Goal: Task Accomplishment & Management: Manage account settings

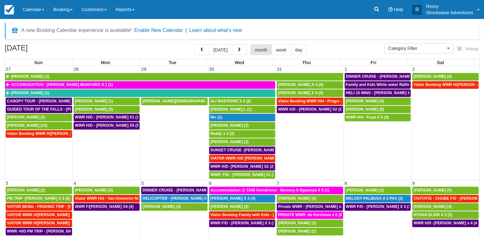
select select
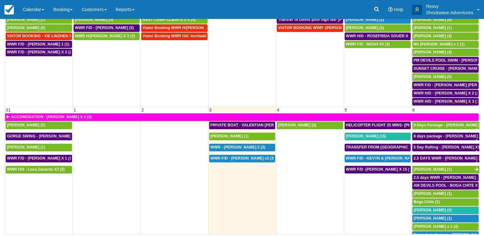
scroll to position [463, 0]
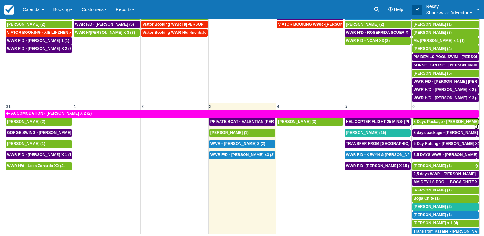
click at [434, 123] on span "8 Days Package - Ruth Huwe (1)" at bounding box center [448, 121] width 71 height 4
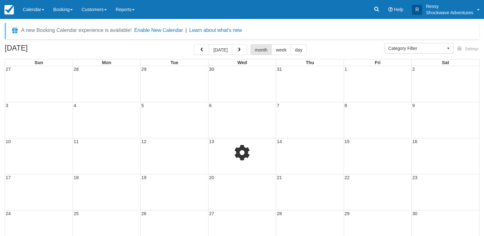
select select
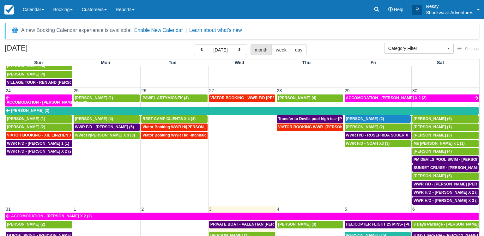
scroll to position [394, 0]
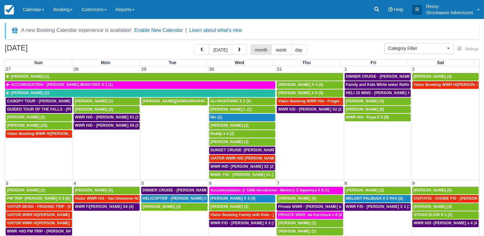
select select
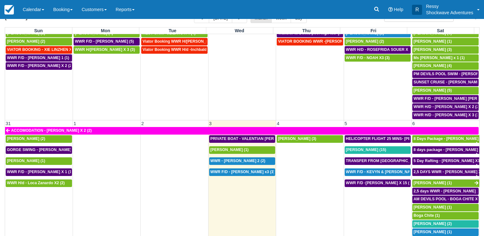
scroll to position [49, 0]
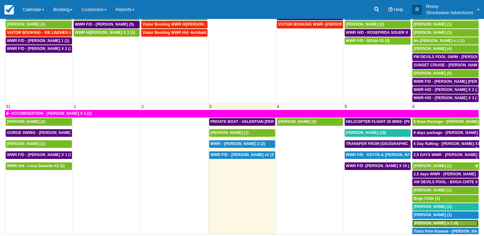
click at [437, 222] on span "[PERSON_NAME] x 1 (4)" at bounding box center [435, 223] width 45 height 4
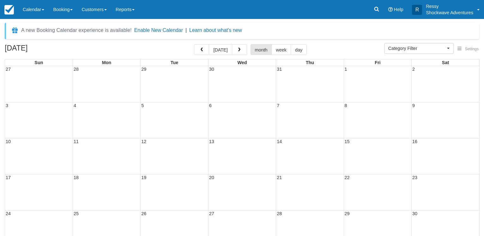
select select
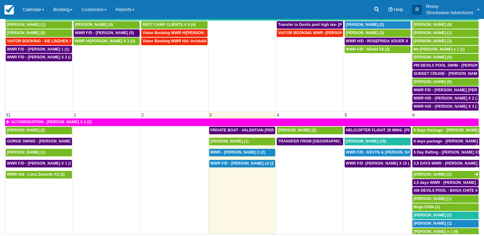
scroll to position [463, 0]
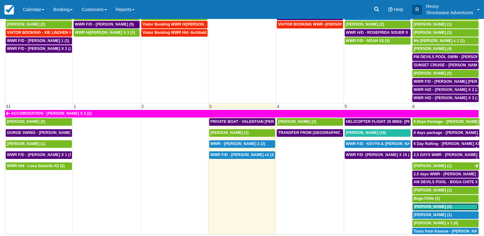
click at [428, 204] on span "Fabio Vieira Moroz (2)" at bounding box center [432, 206] width 38 height 4
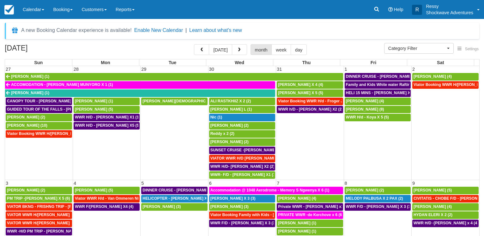
select select
click at [244, 52] on button "button" at bounding box center [239, 49] width 15 height 11
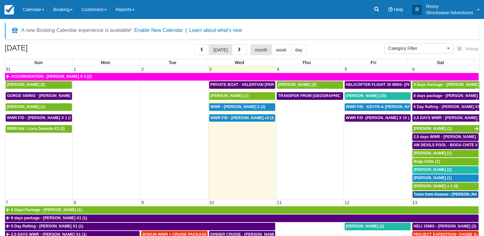
click at [446, 192] on span "Trans from Kasane - Brian Stainken X4 (4)" at bounding box center [454, 194] width 82 height 4
select select
click at [428, 167] on span "Fabio Vieira Moroz (2)" at bounding box center [432, 169] width 38 height 4
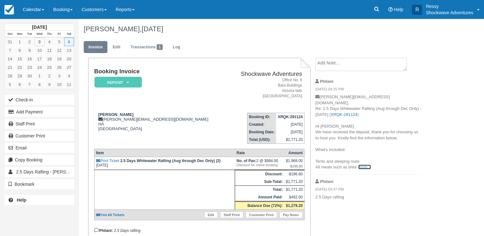
click at [362, 165] on link "more..." at bounding box center [364, 167] width 13 height 5
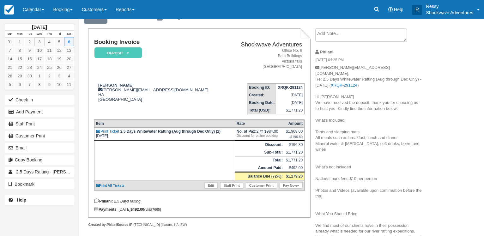
scroll to position [32, 0]
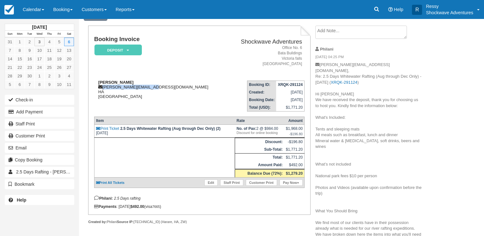
drag, startPoint x: 152, startPoint y: 87, endPoint x: 103, endPoint y: 88, distance: 48.9
click at [103, 88] on div "Fabio Vieira Moroz fabio.moroz@gmail.com HA Zimbabwe" at bounding box center [160, 89] width 133 height 19
copy div "fabio.moroz@gmail.com"
click at [322, 32] on textarea at bounding box center [361, 32] width 92 height 13
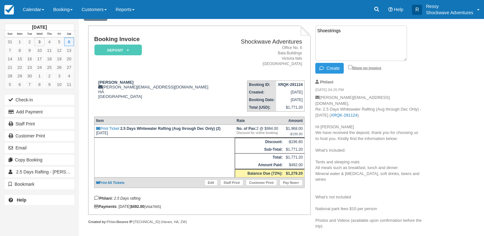
type textarea "Shoestrings"
click at [348, 66] on input "Show on invoice" at bounding box center [350, 67] width 4 height 4
checkbox input "true"
click at [343, 66] on button "Create" at bounding box center [329, 68] width 28 height 11
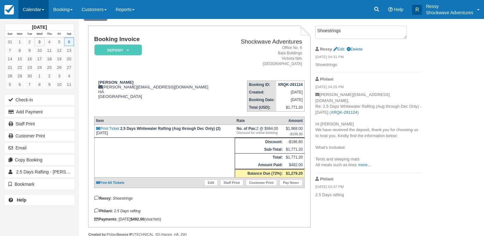
click at [31, 13] on link "Calendar" at bounding box center [33, 9] width 30 height 19
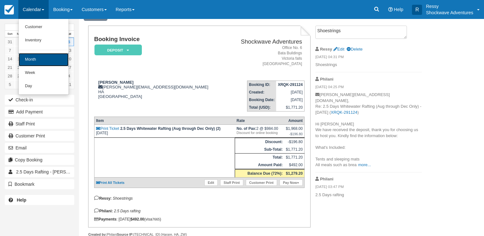
click at [31, 55] on link "Month" at bounding box center [44, 59] width 50 height 13
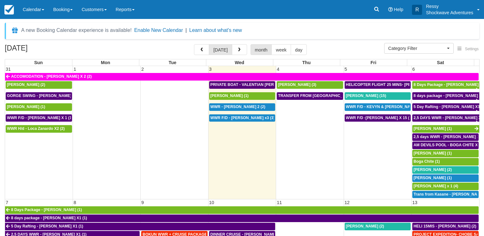
select select
click at [427, 184] on span "Rhonda Ronnie Fetzko x 1 (4)" at bounding box center [435, 186] width 45 height 4
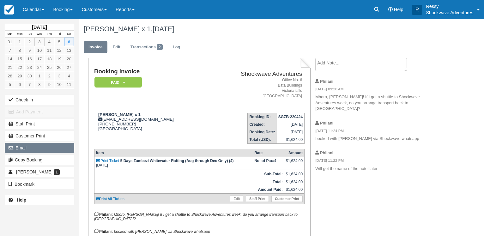
click at [21, 149] on button "Email" at bounding box center [39, 148] width 69 height 10
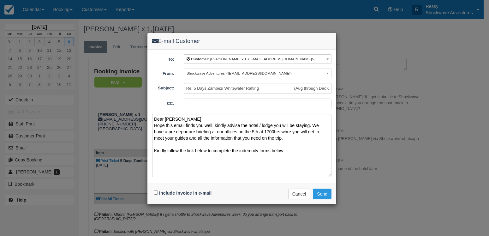
paste textarea "https://www.1tick.co.za/indemnity/check-in-and-indemnity-form-for-shockwave-adv…"
click at [285, 133] on textarea "Dear Rhonda Hope this email finds you well, kindly advise the hotel / lodge you…" at bounding box center [241, 145] width 179 height 63
click at [287, 132] on textarea "Dear Rhonda Hope this email finds you well, kindly advise the hotel / lodge you…" at bounding box center [241, 145] width 179 height 63
click at [177, 131] on textarea "Dear Rhonda Hope this email finds you well, kindly advise the hotel / lodge you…" at bounding box center [241, 145] width 179 height 63
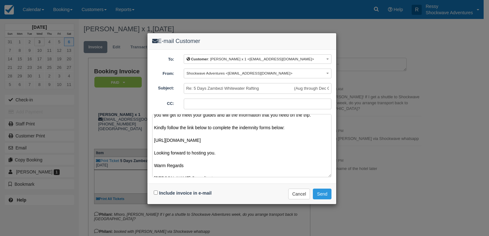
scroll to position [42, 0]
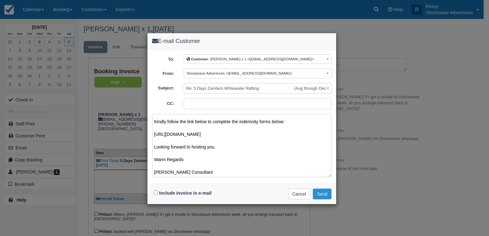
type textarea "Dear Rhonda Hope this email finds you well, kindly advise the hotel / lodge you…"
click at [323, 193] on button "Send" at bounding box center [322, 194] width 19 height 11
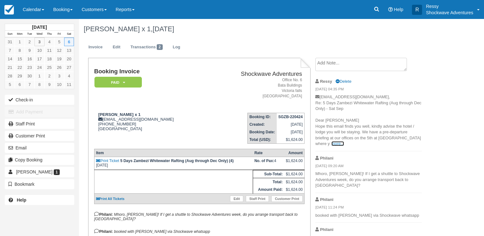
click at [331, 144] on link "more..." at bounding box center [337, 143] width 13 height 5
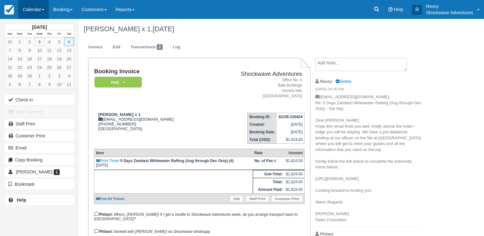
click at [40, 11] on link "Calendar" at bounding box center [33, 9] width 30 height 19
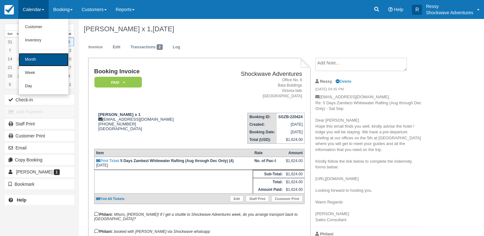
click at [57, 60] on link "Month" at bounding box center [44, 59] width 50 height 13
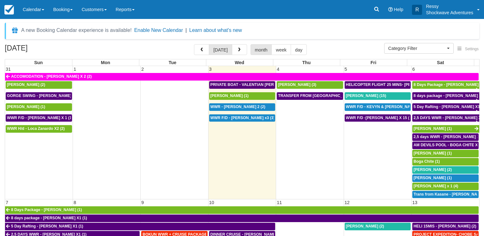
select select
click at [242, 52] on button "button" at bounding box center [239, 49] width 15 height 11
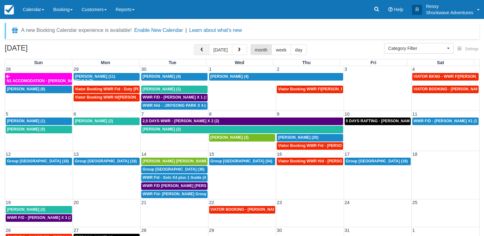
click at [204, 51] on span "button" at bounding box center [201, 50] width 4 height 4
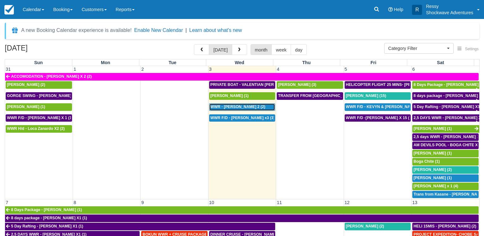
click at [261, 106] on span "WWR - REBECCA ENNION X 2 (2)" at bounding box center [237, 107] width 55 height 4
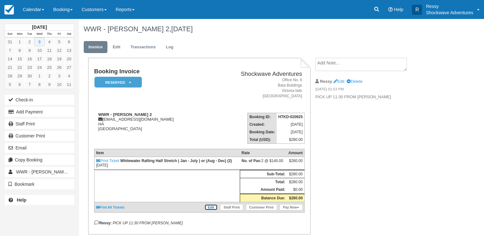
click at [209, 210] on link "Edit" at bounding box center [210, 207] width 13 height 6
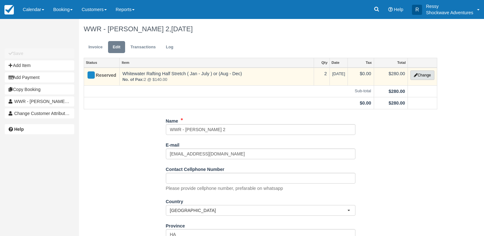
click at [416, 76] on button "Change" at bounding box center [422, 74] width 24 height 9
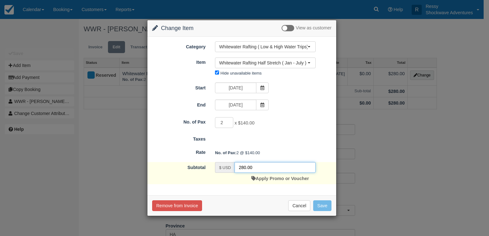
click at [244, 168] on input "280.00" at bounding box center [275, 167] width 81 height 11
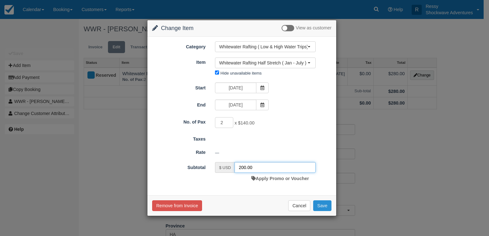
type input "200.00"
click at [324, 209] on button "Save" at bounding box center [322, 205] width 18 height 11
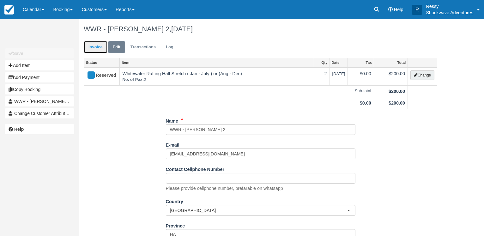
click at [97, 46] on link "Invoice" at bounding box center [96, 47] width 24 height 12
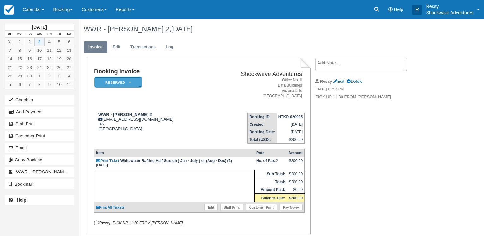
click at [129, 83] on icon at bounding box center [130, 83] width 2 height 4
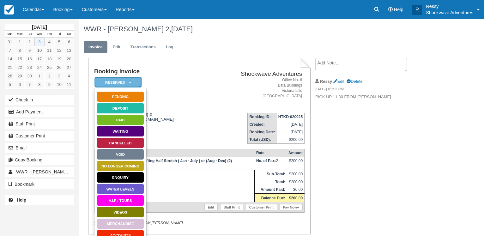
scroll to position [25, 0]
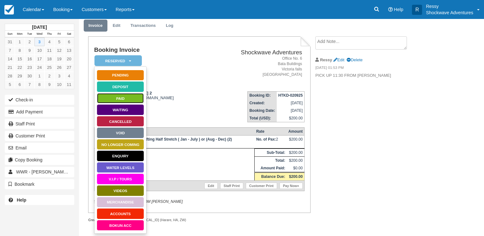
click at [131, 97] on link "Paid" at bounding box center [120, 98] width 47 height 11
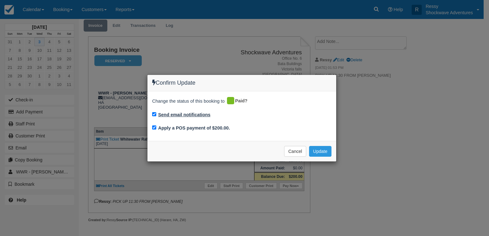
click at [193, 113] on label "Send email notifications" at bounding box center [184, 114] width 52 height 7
click at [156, 113] on input "Send email notifications" at bounding box center [154, 114] width 4 height 4
checkbox input "false"
click at [301, 151] on button "Cancel" at bounding box center [295, 151] width 22 height 11
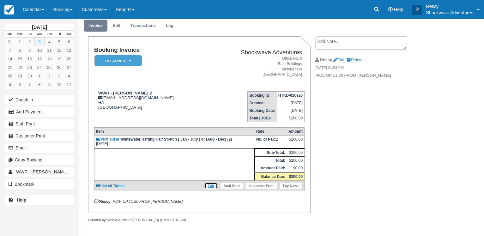
click at [212, 185] on link "Edit" at bounding box center [210, 186] width 13 height 6
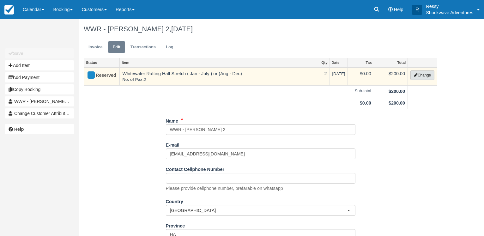
click at [416, 74] on button "Change" at bounding box center [422, 74] width 24 height 9
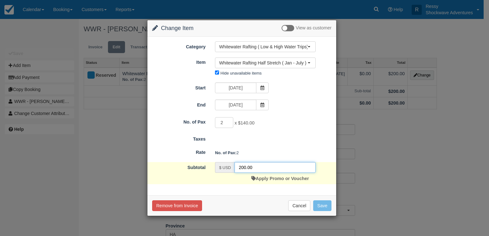
click at [244, 168] on input "200.00" at bounding box center [275, 167] width 81 height 11
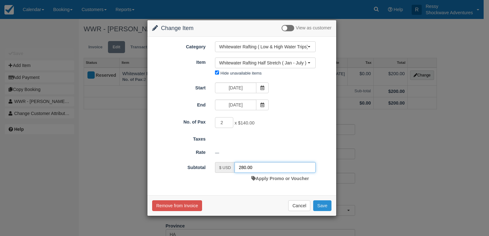
type input "280.00"
click at [321, 207] on button "Save" at bounding box center [322, 205] width 18 height 11
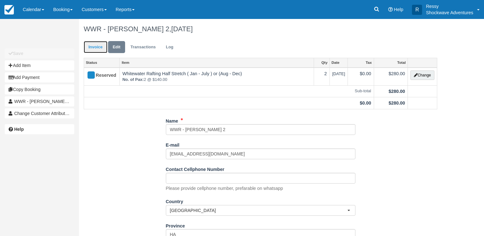
click at [99, 50] on link "Invoice" at bounding box center [96, 47] width 24 height 12
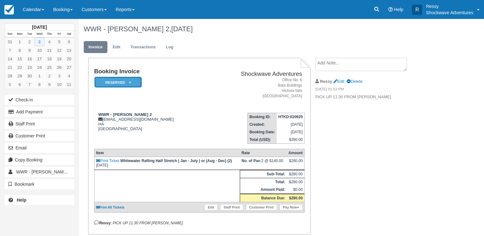
click at [126, 82] on em "Reserved" at bounding box center [117, 82] width 47 height 11
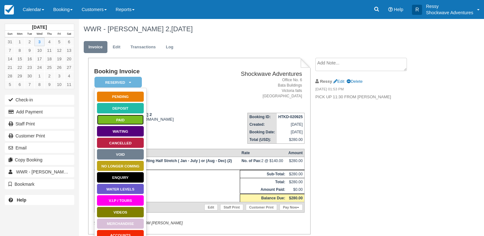
click at [126, 123] on link "Paid" at bounding box center [120, 119] width 47 height 11
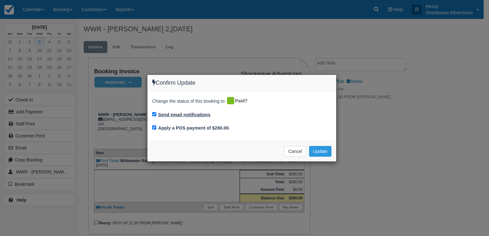
click at [180, 115] on label "Send email notifications" at bounding box center [184, 114] width 52 height 7
click at [156, 115] on input "Send email notifications" at bounding box center [154, 114] width 4 height 4
checkbox input "false"
click at [318, 153] on button "Update" at bounding box center [320, 151] width 22 height 11
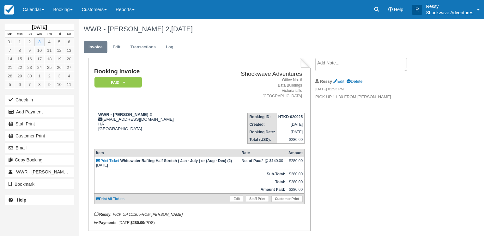
scroll to position [22, 0]
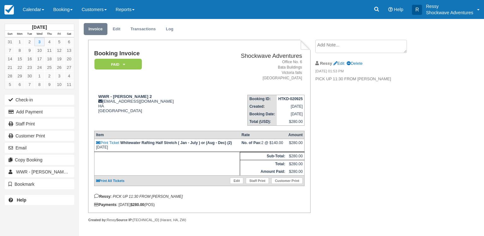
click at [331, 45] on textarea at bounding box center [361, 46] width 92 height 13
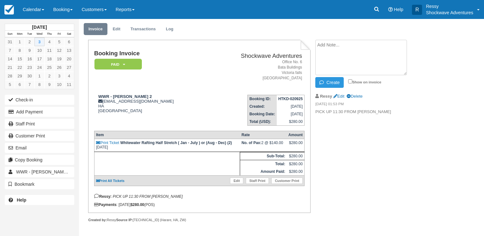
click at [344, 125] on div "Booking Invoice Paid   Pending Reserved Deposit Waiting Cancelled Void NO LONGE…" at bounding box center [252, 138] width 347 height 196
click at [340, 94] on link "Edit" at bounding box center [338, 96] width 11 height 5
type textarea "PICK UP 11:30 FROM URSULA HOMESTEAD Paid cash"
click at [351, 79] on input "Show on invoice" at bounding box center [351, 81] width 4 height 4
checkbox input "true"
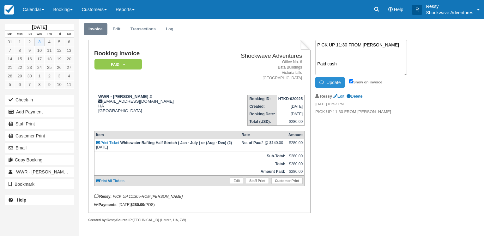
click at [335, 79] on button "Update" at bounding box center [329, 82] width 29 height 11
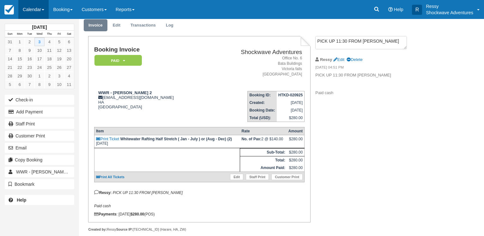
click at [38, 9] on link "Calendar" at bounding box center [33, 9] width 30 height 19
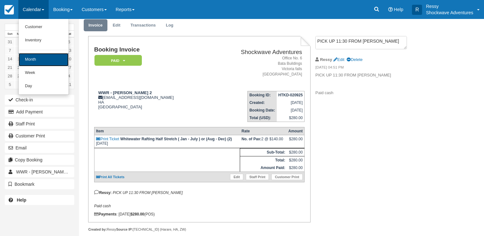
click at [40, 63] on link "Month" at bounding box center [44, 59] width 50 height 13
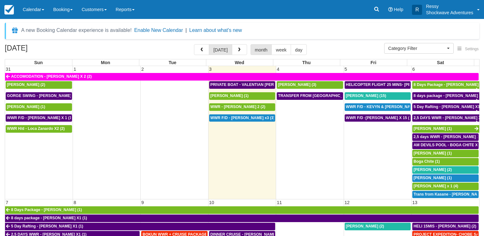
select select
click at [428, 184] on span "[PERSON_NAME] x 1 (4)" at bounding box center [435, 186] width 45 height 4
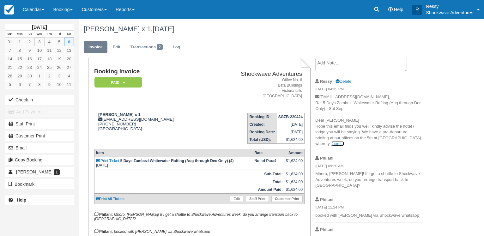
click at [331, 143] on link "more..." at bounding box center [337, 143] width 13 height 5
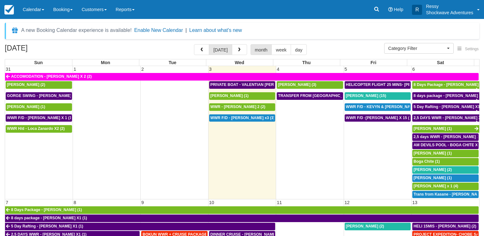
select select
click at [427, 126] on span "Brian Stainken (1)" at bounding box center [432, 128] width 38 height 4
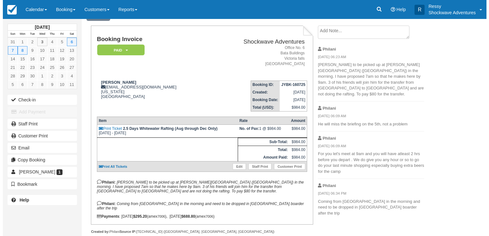
scroll to position [45, 0]
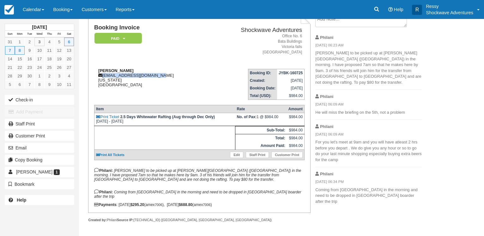
drag, startPoint x: 158, startPoint y: 74, endPoint x: 103, endPoint y: 74, distance: 55.6
click at [103, 74] on div "Brian Stainken brianrwmcemail@gmail.com New Mexico United States" at bounding box center [151, 77] width 115 height 19
copy div "[EMAIL_ADDRESS][DOMAIN_NAME]"
click at [156, 92] on td "Brian Stainken brianrwmcemail@gmail.com New Mexico United States" at bounding box center [151, 82] width 115 height 36
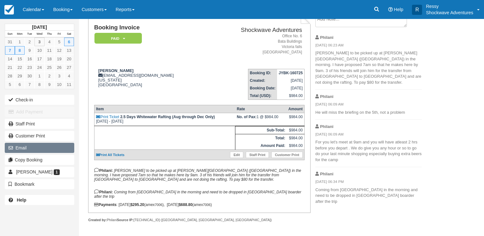
click at [20, 151] on button "Email" at bounding box center [39, 148] width 69 height 10
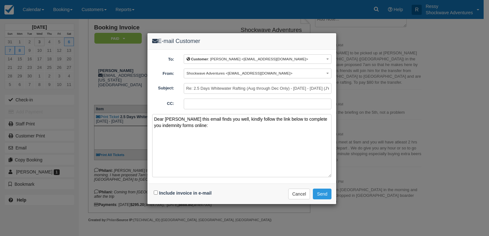
paste textarea "https://www.1tick.co.za/indemnity/check-in-and-indemnity-form-for-shockwave-adv…"
paste textarea "What's Included: All meals such as breakfast, lunch and dinner Purified water o…"
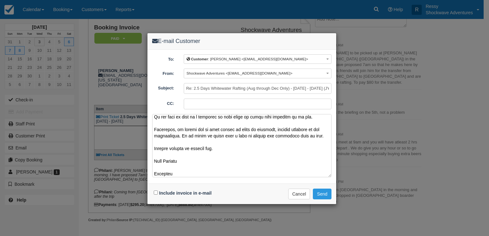
scroll to position [318, 0]
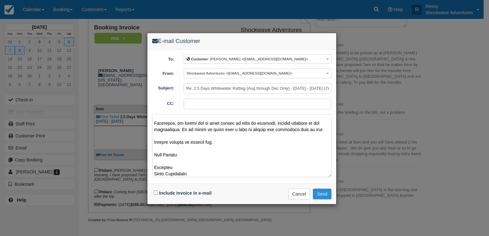
type textarea "Dear Brian Hope this email finds you well, kindly follow the link below to comp…"
click at [316, 191] on button "Send" at bounding box center [322, 194] width 19 height 11
